Goal: Transaction & Acquisition: Purchase product/service

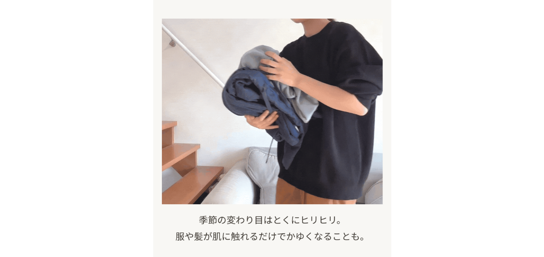
scroll to position [433, 0]
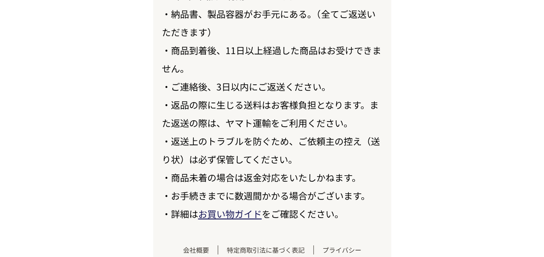
scroll to position [10123, 0]
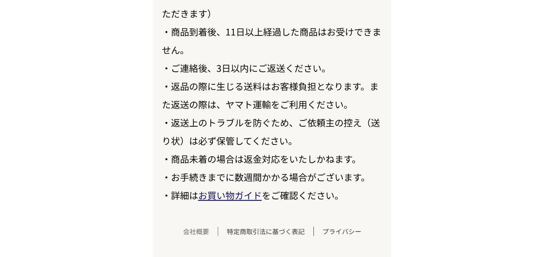
click at [191, 229] on link "会社概要" at bounding box center [197, 231] width 44 height 9
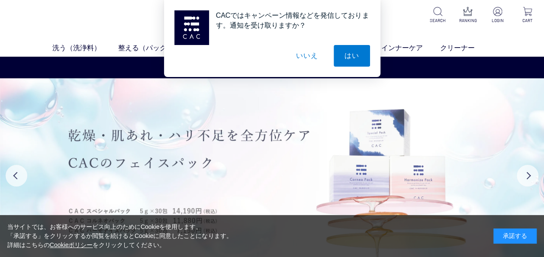
click at [391, 134] on img at bounding box center [272, 175] width 544 height 194
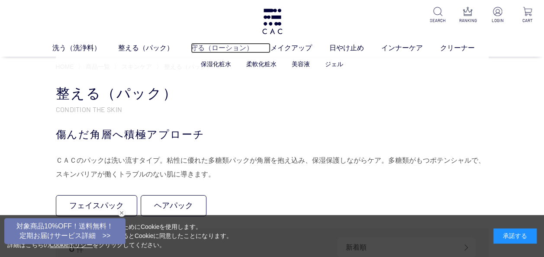
click at [216, 51] on link "守る（ローション）" at bounding box center [231, 48] width 80 height 10
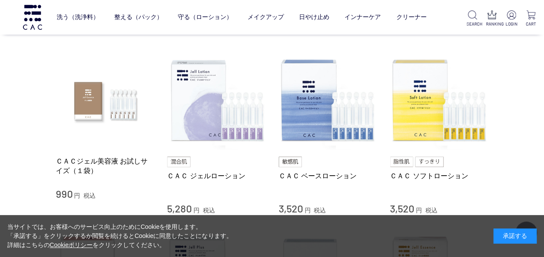
scroll to position [173, 0]
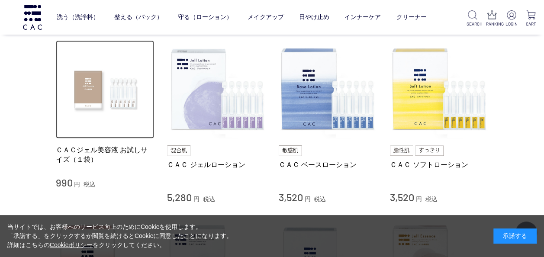
click at [101, 81] on img at bounding box center [105, 89] width 99 height 99
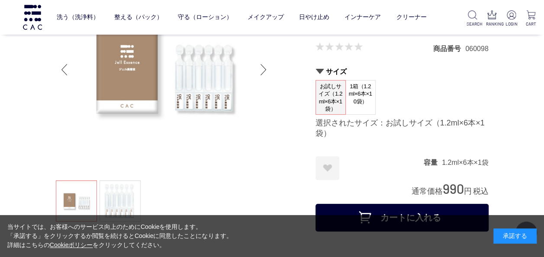
scroll to position [130, 0]
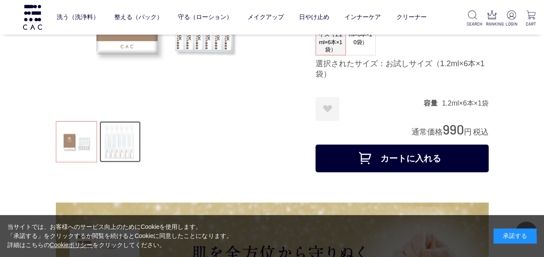
click at [123, 148] on link at bounding box center [120, 141] width 41 height 41
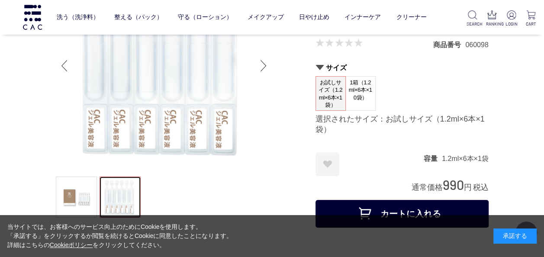
scroll to position [87, 0]
